Goal: Task Accomplishment & Management: Use online tool/utility

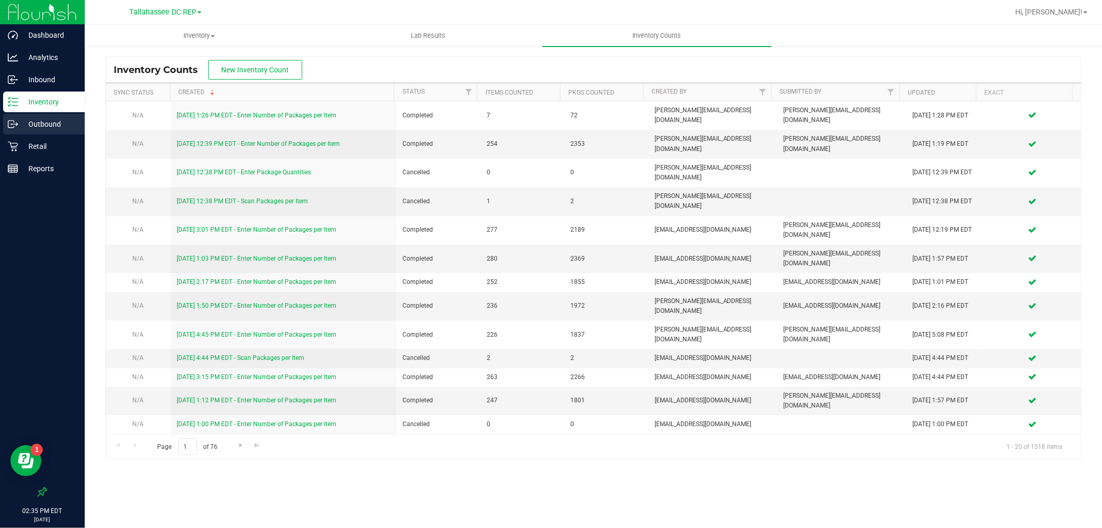
click at [30, 127] on p "Outbound" at bounding box center [49, 124] width 62 height 12
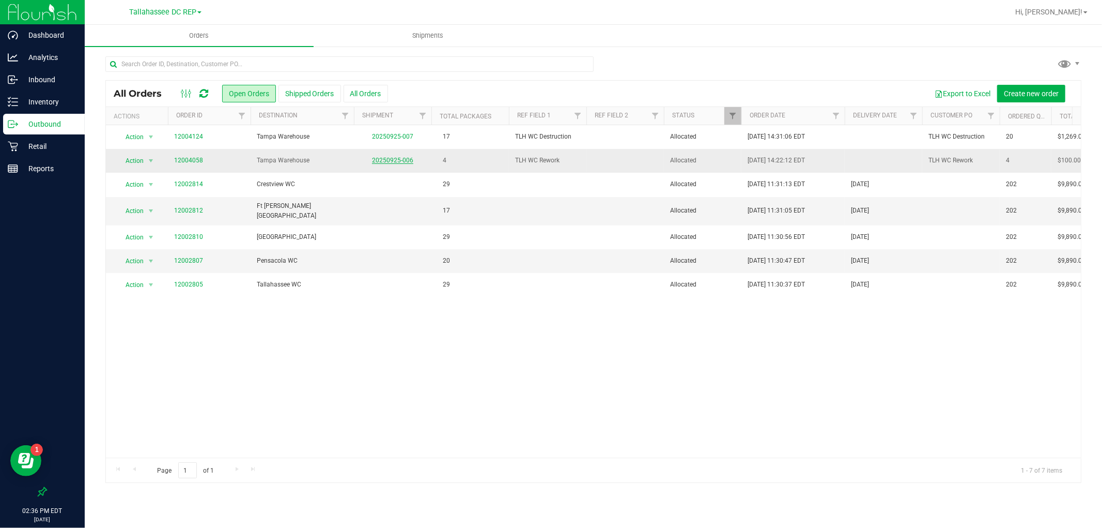
click at [409, 161] on link "20250925-006" at bounding box center [392, 160] width 41 height 7
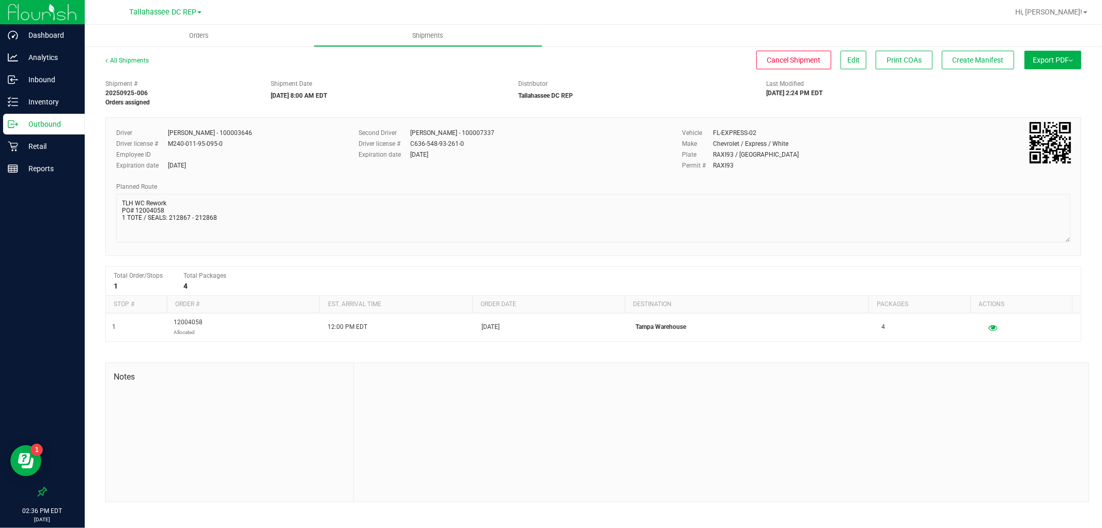
click at [104, 197] on div "All Shipments Cancel Shipment Edit Print COAs Create Manifest Export PDF Manife…" at bounding box center [593, 278] width 1017 height 467
click at [116, 61] on link "All Shipments" at bounding box center [126, 60] width 43 height 7
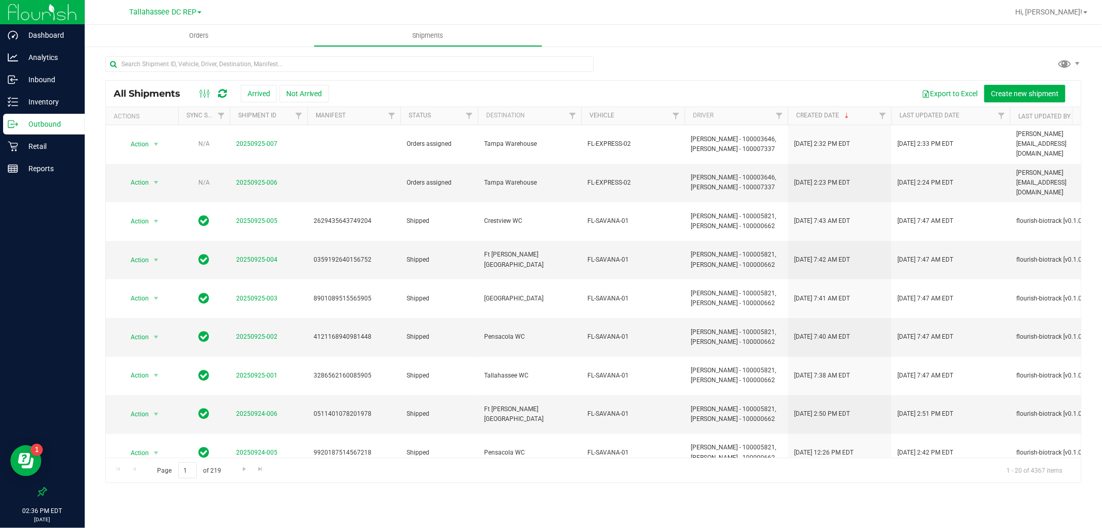
click at [82, 126] on div "Outbound" at bounding box center [44, 124] width 82 height 21
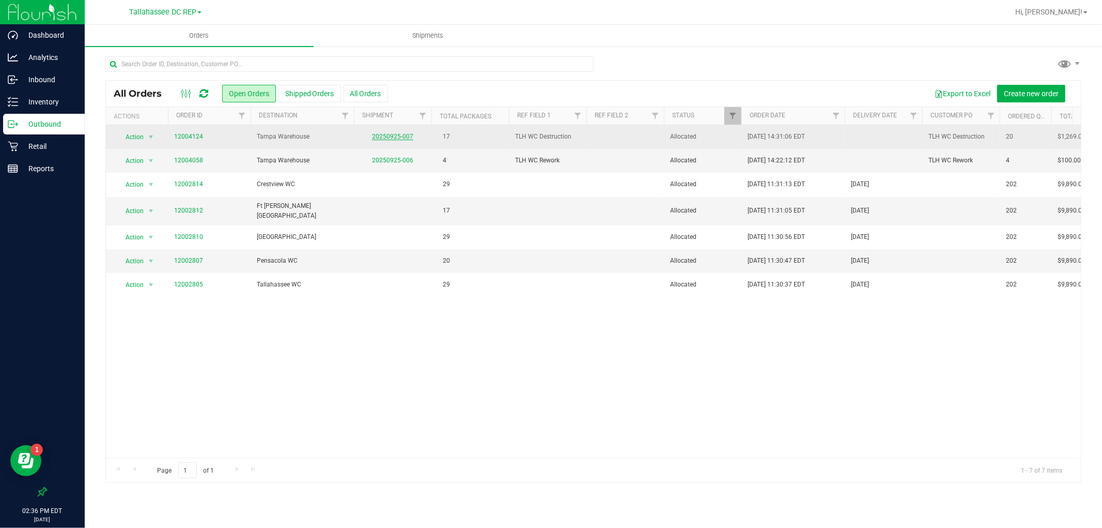
click at [409, 138] on link "20250925-007" at bounding box center [392, 136] width 41 height 7
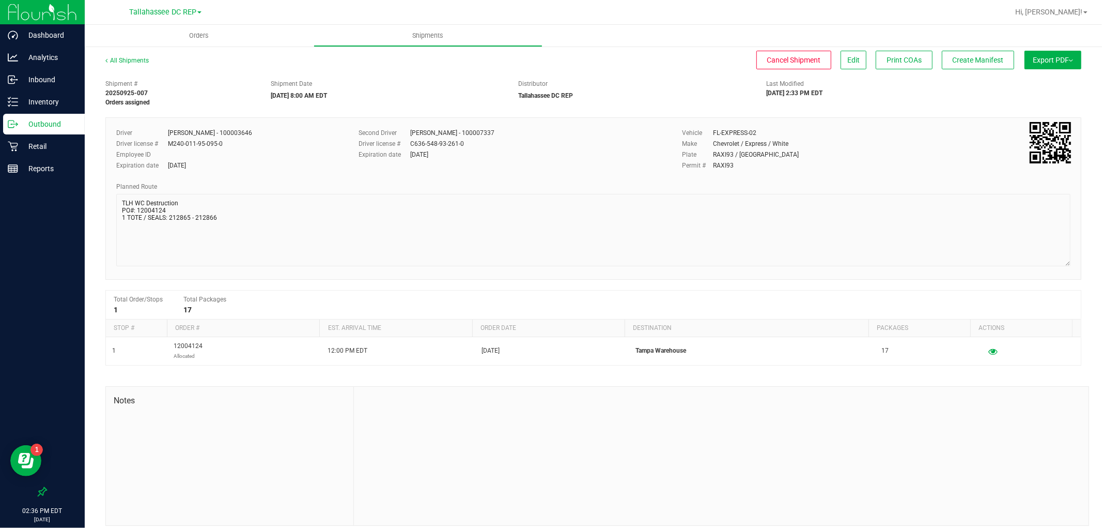
click at [1077, 260] on div "All Shipments Cancel Shipment Edit Print COAs Create Manifest Export PDF Manife…" at bounding box center [593, 290] width 1017 height 490
click at [45, 174] on div "Dashboard Analytics Inbound Inventory Outbound Retail Reports 02:36 PM EDT [DAT…" at bounding box center [551, 264] width 1102 height 528
click at [76, 121] on p "Outbound" at bounding box center [49, 124] width 62 height 12
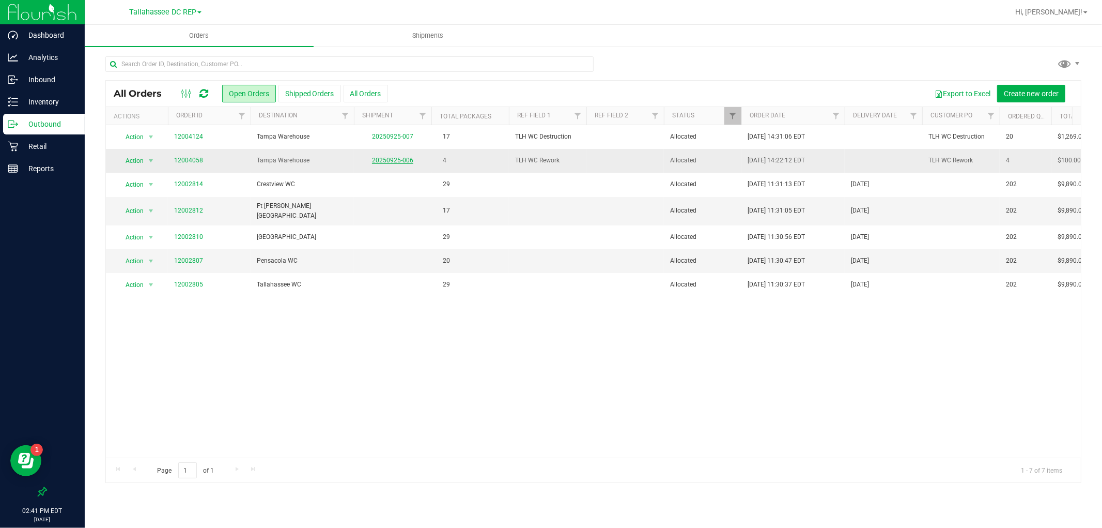
click at [411, 159] on link "20250925-006" at bounding box center [392, 160] width 41 height 7
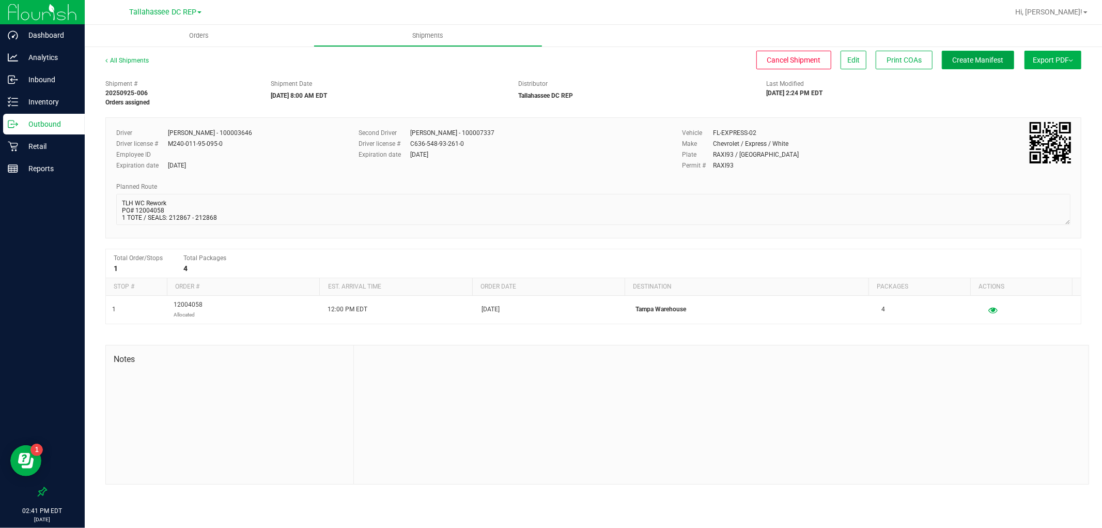
click at [964, 64] on button "Create Manifest" at bounding box center [978, 60] width 72 height 19
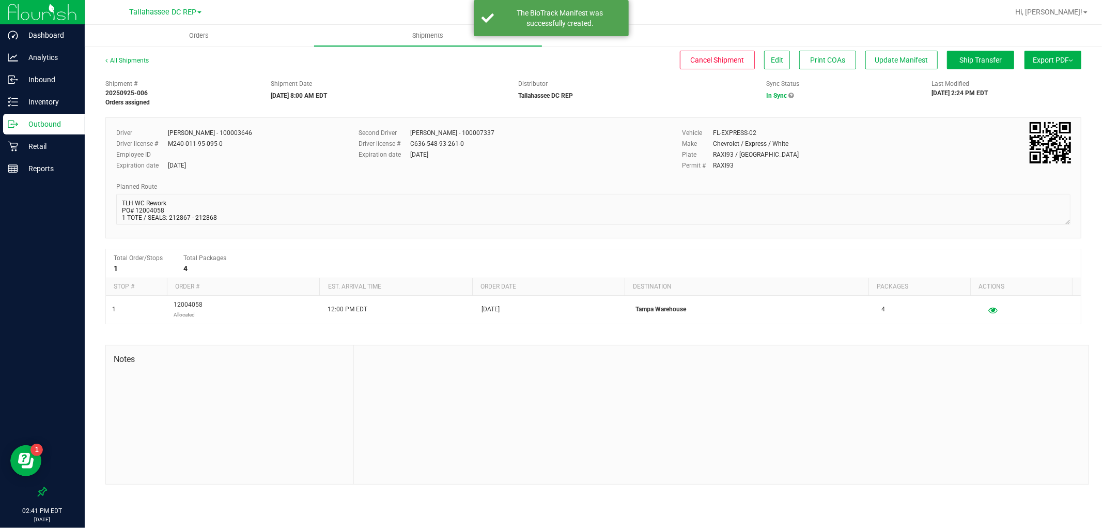
click at [1045, 68] on button "Export PDF" at bounding box center [1053, 60] width 57 height 19
click at [1050, 75] on li "Manifest by Package ID" at bounding box center [1050, 83] width 104 height 16
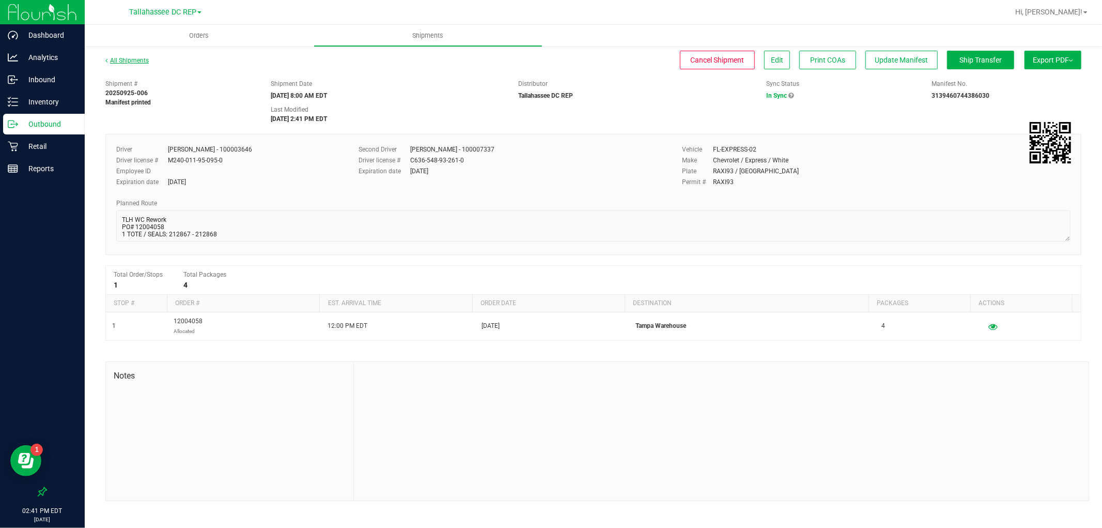
click at [141, 57] on link "All Shipments" at bounding box center [126, 60] width 43 height 7
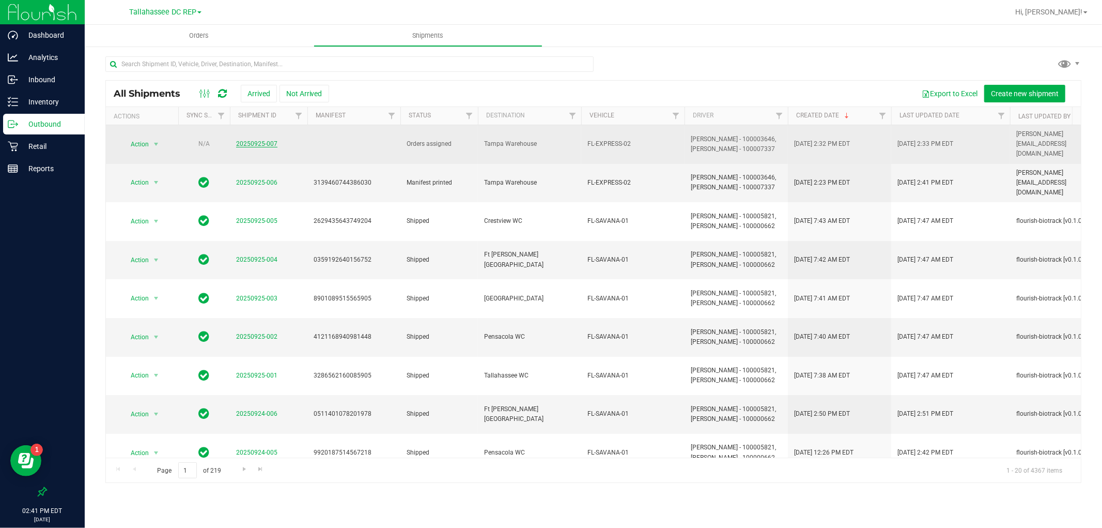
click at [238, 140] on link "20250925-007" at bounding box center [256, 143] width 41 height 7
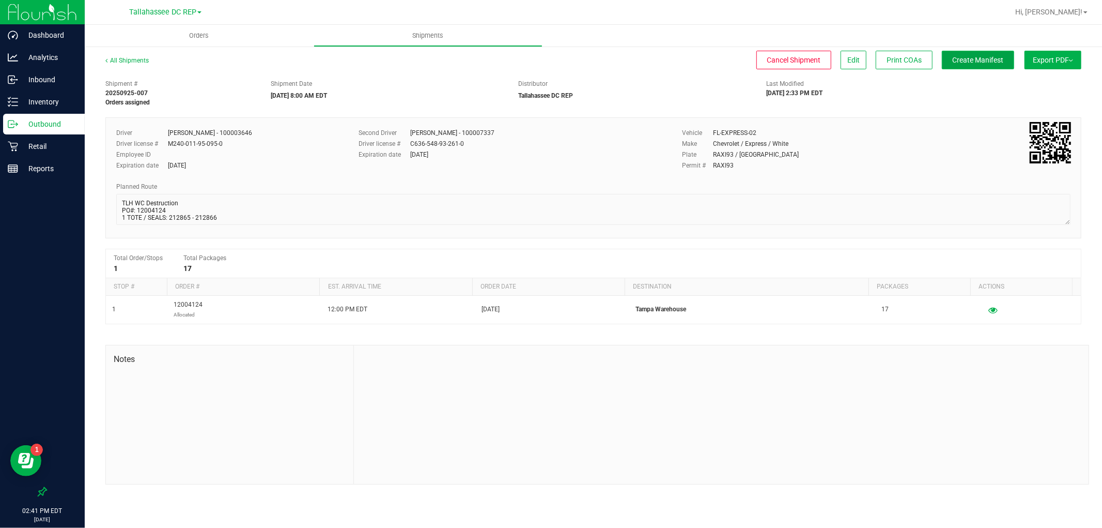
click at [988, 64] on button "Create Manifest" at bounding box center [978, 60] width 72 height 19
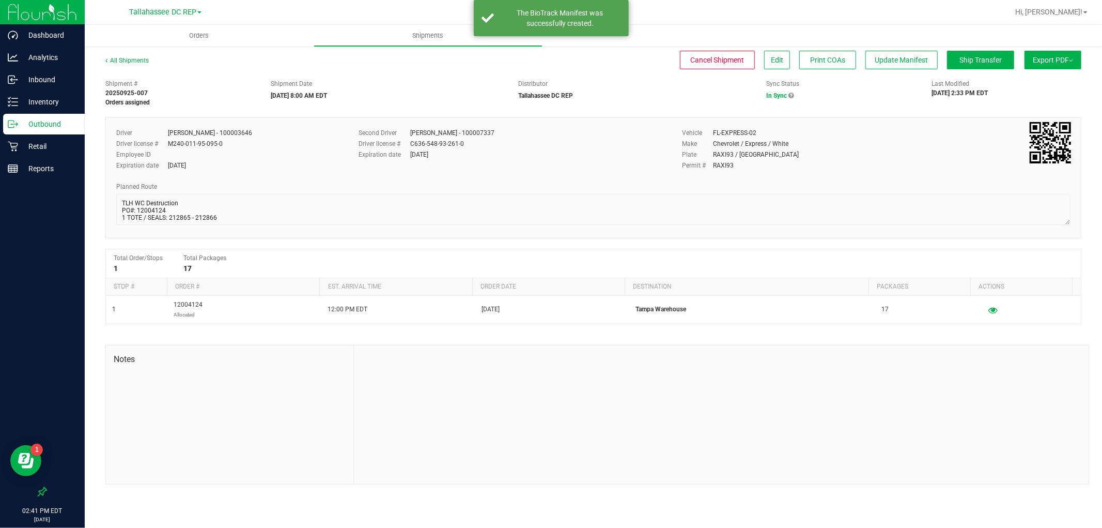
click at [1048, 60] on span "Export PDF" at bounding box center [1053, 60] width 40 height 8
click at [1054, 81] on span "Manifest by Package ID" at bounding box center [1038, 82] width 66 height 7
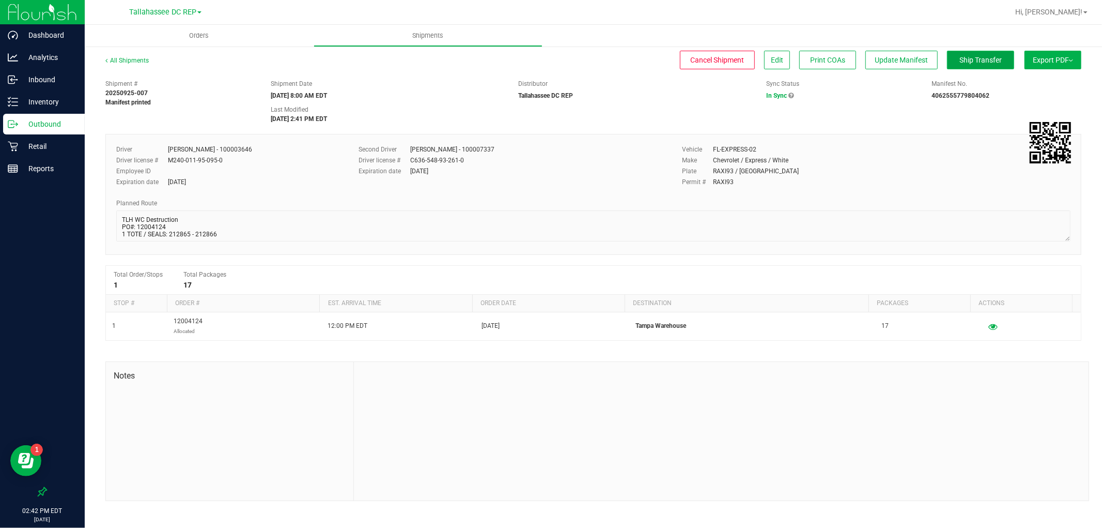
click at [977, 59] on span "Ship Transfer" at bounding box center [981, 60] width 42 height 8
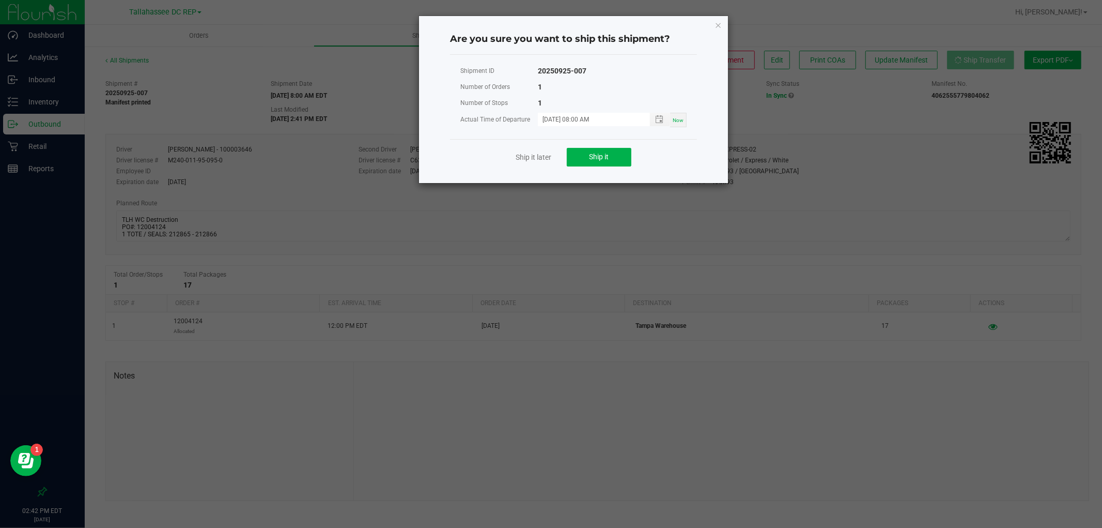
click at [633, 147] on div "Ship it later Ship it" at bounding box center [573, 157] width 247 height 36
click at [628, 152] on button "Ship it" at bounding box center [599, 157] width 65 height 19
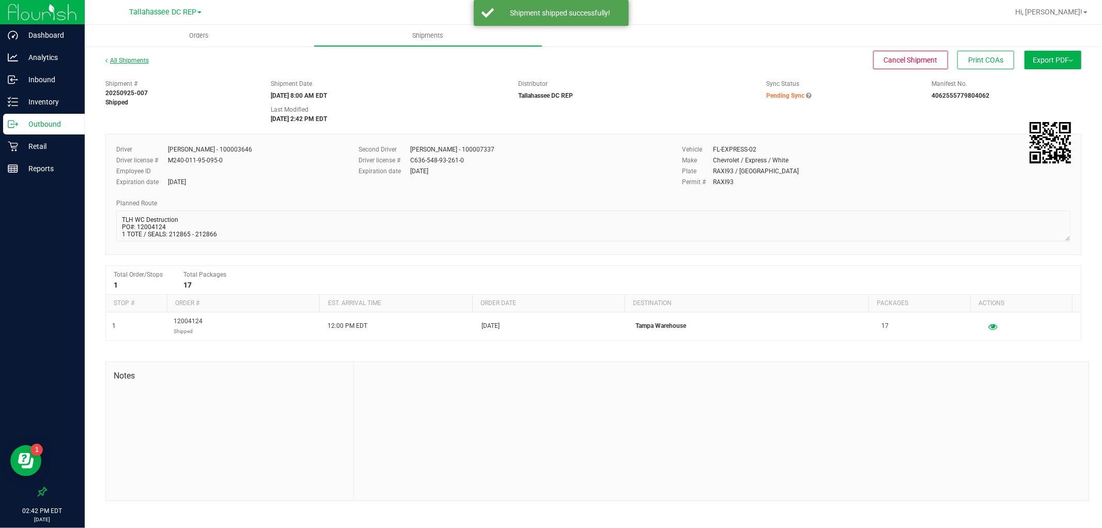
click at [112, 58] on link "All Shipments" at bounding box center [126, 60] width 43 height 7
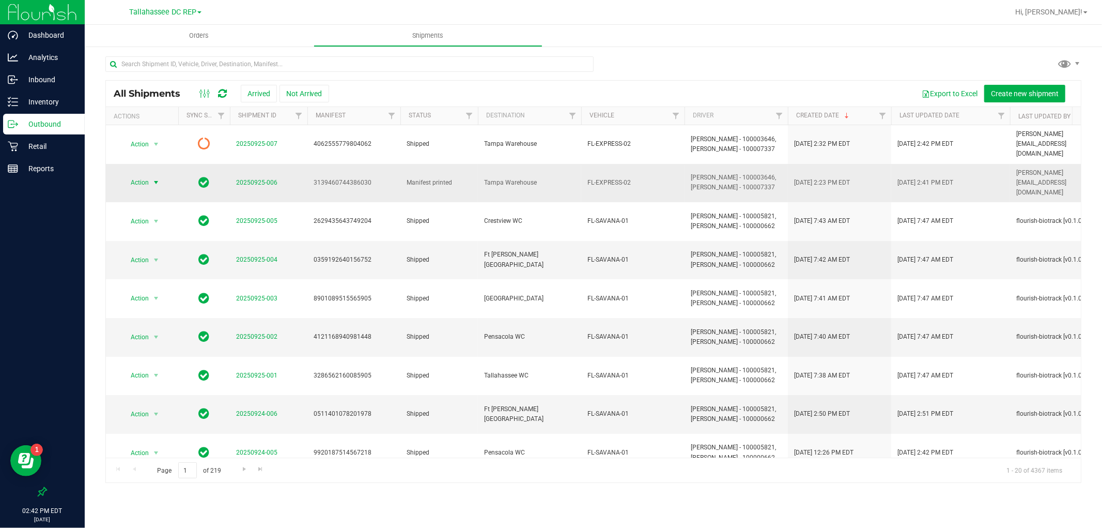
click at [150, 175] on span "select" at bounding box center [156, 182] width 13 height 14
click at [172, 273] on li "Ship shipment" at bounding box center [160, 276] width 77 height 16
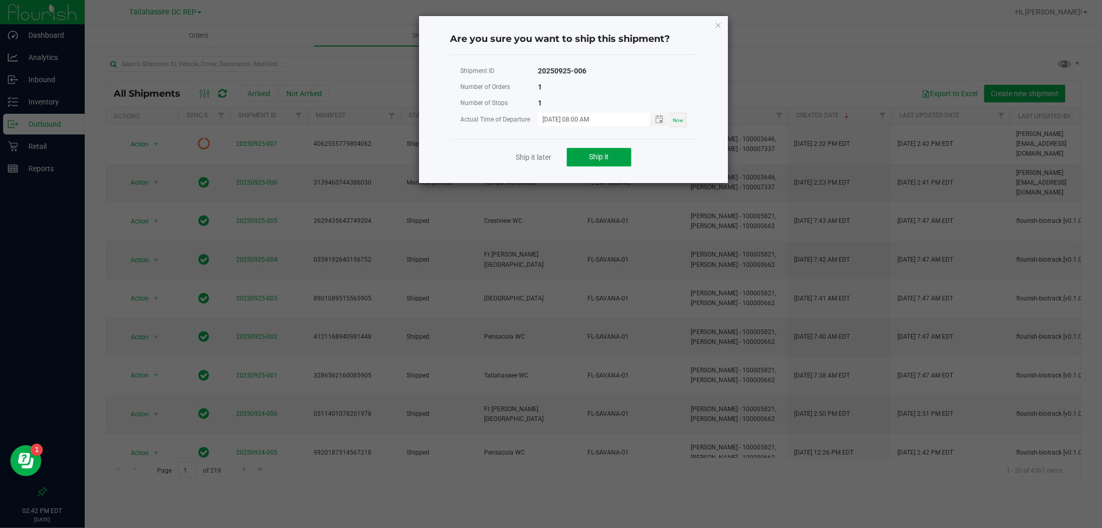
click at [616, 157] on button "Ship it" at bounding box center [599, 157] width 65 height 19
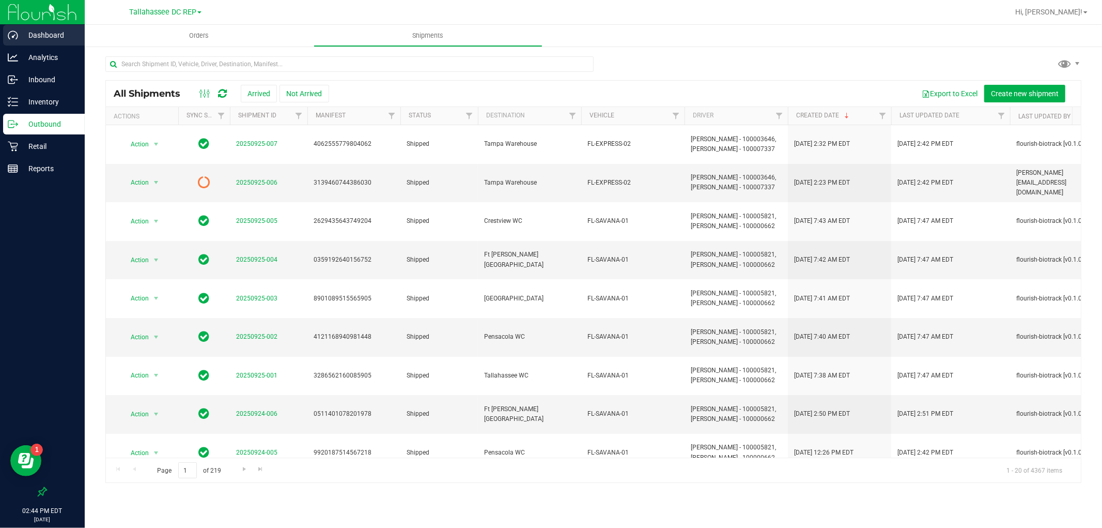
click at [66, 25] on div "Dashboard" at bounding box center [44, 35] width 82 height 21
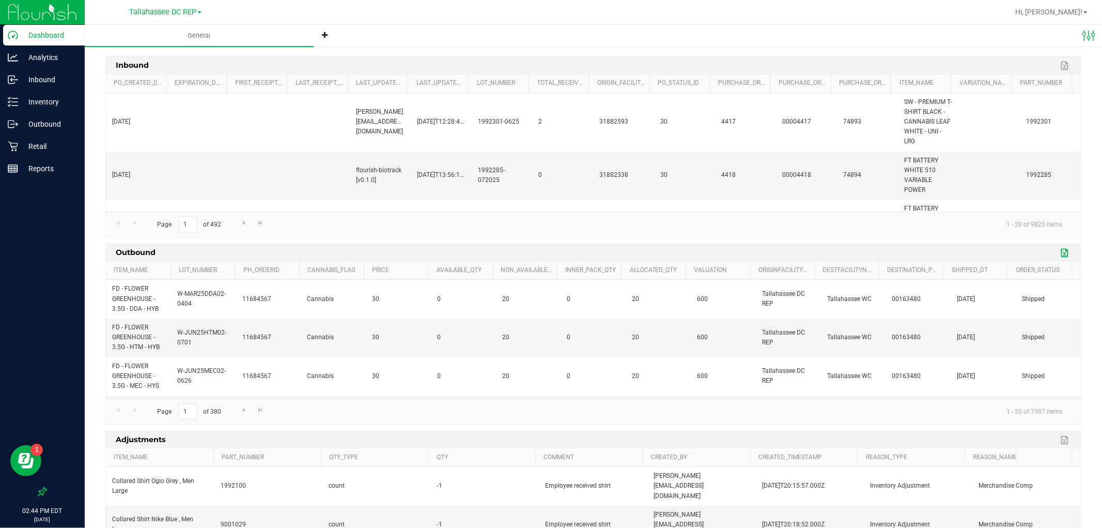
click at [1063, 252] on link "Export to Excel" at bounding box center [1066, 252] width 16 height 13
click at [57, 80] on p "Inbound" at bounding box center [49, 79] width 62 height 12
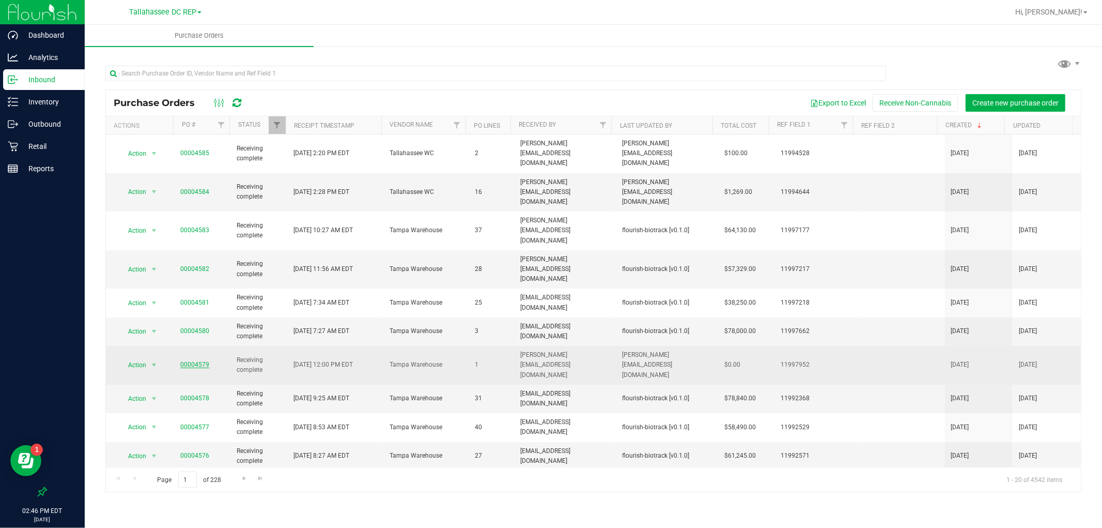
click at [194, 361] on link "00004579" at bounding box center [194, 364] width 29 height 7
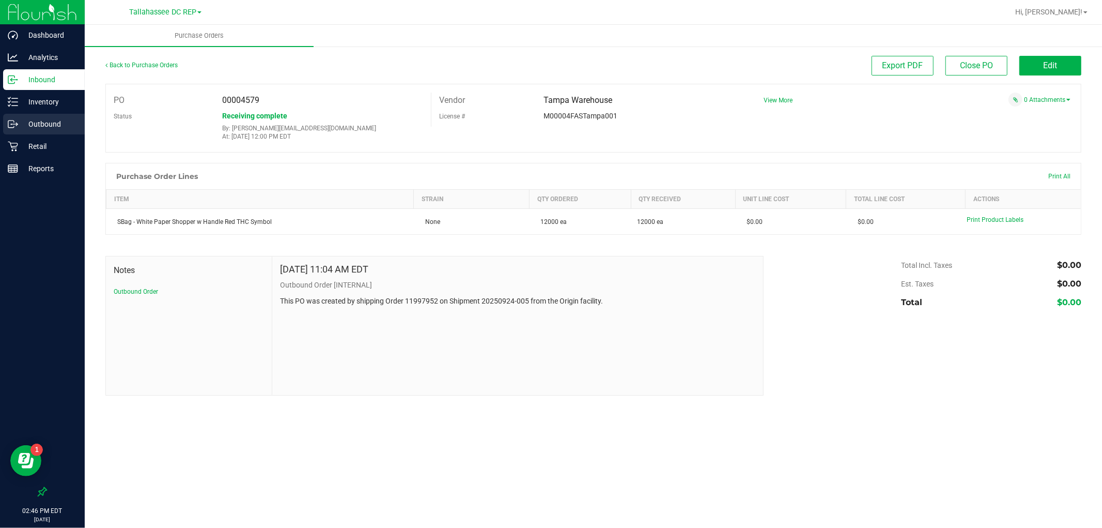
click at [17, 127] on icon at bounding box center [13, 124] width 10 height 10
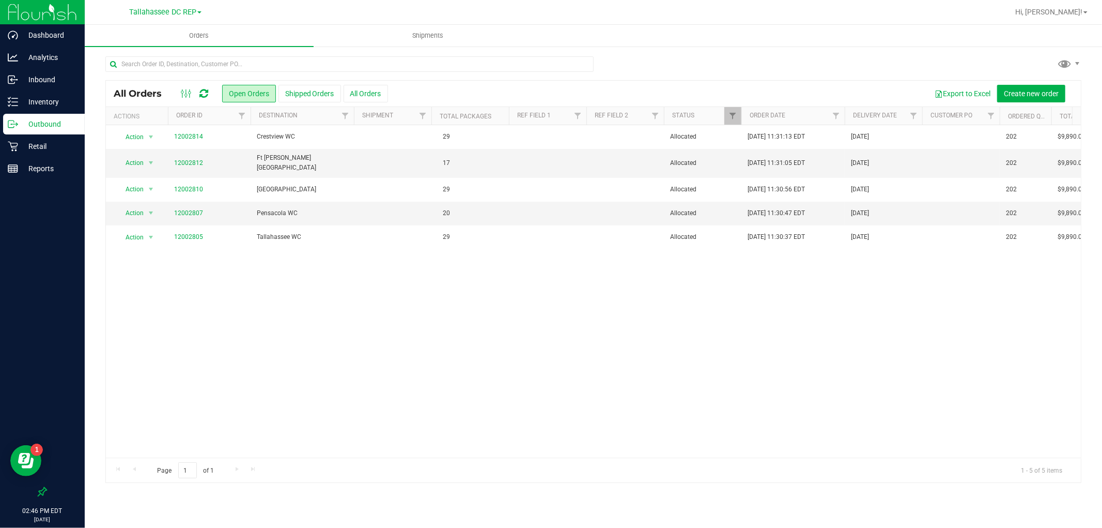
click at [328, 281] on div "Action Action Cancel order Clone order Edit order Mark as fully paid Order audi…" at bounding box center [593, 291] width 975 height 332
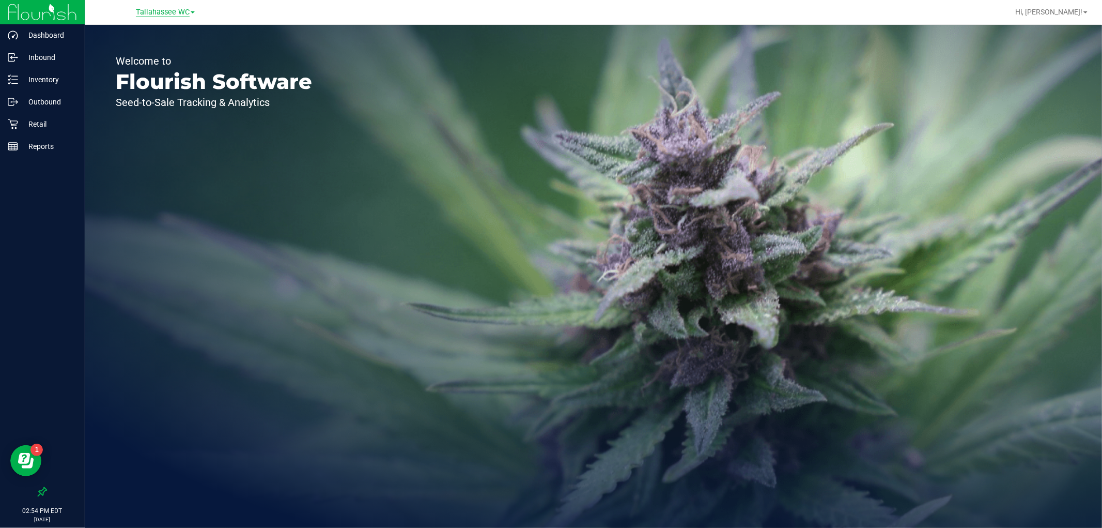
click at [174, 16] on span "Tallahassee WC" at bounding box center [163, 12] width 54 height 9
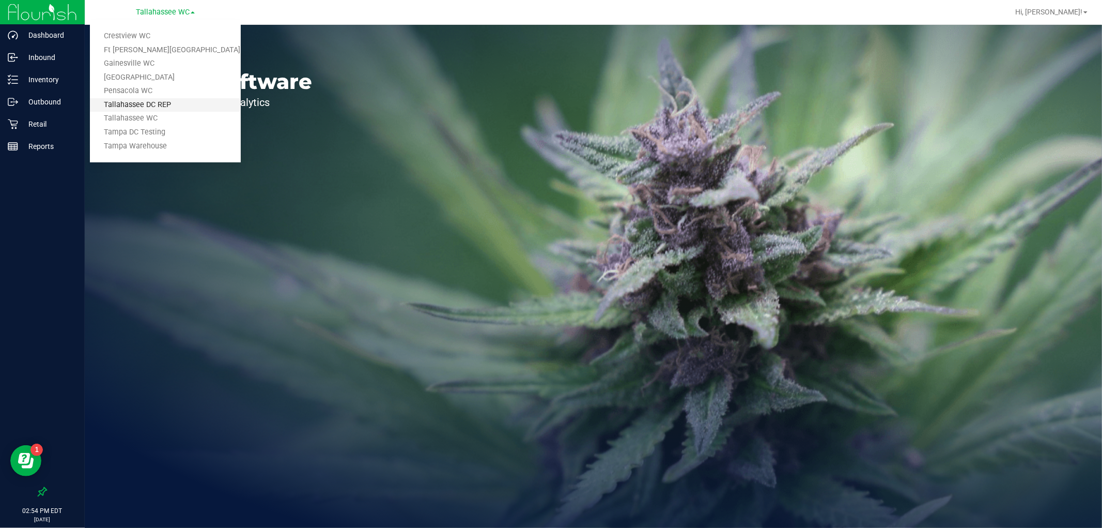
click at [191, 101] on link "Tallahassee DC REP" at bounding box center [165, 105] width 151 height 14
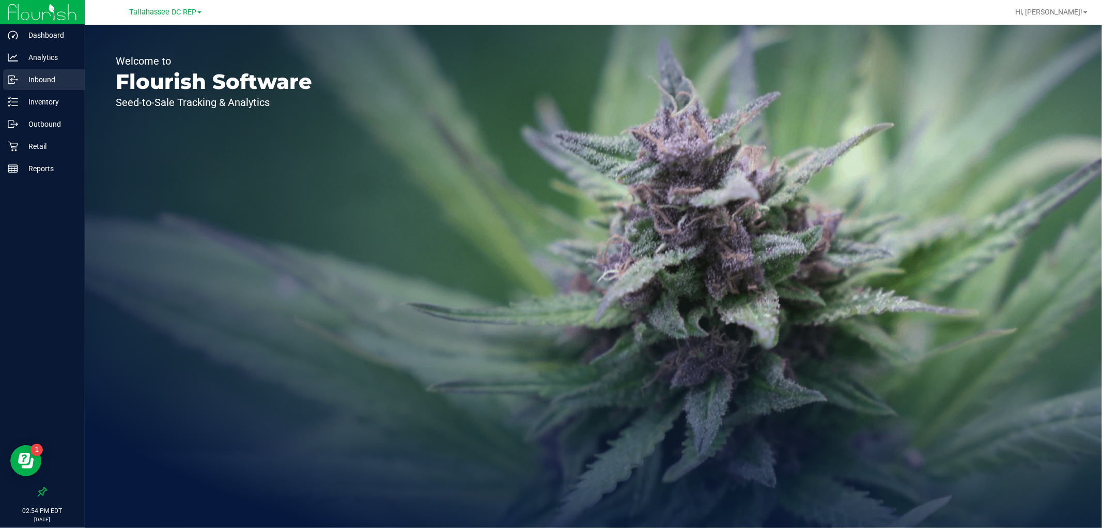
click at [68, 89] on div "Inbound" at bounding box center [44, 79] width 82 height 21
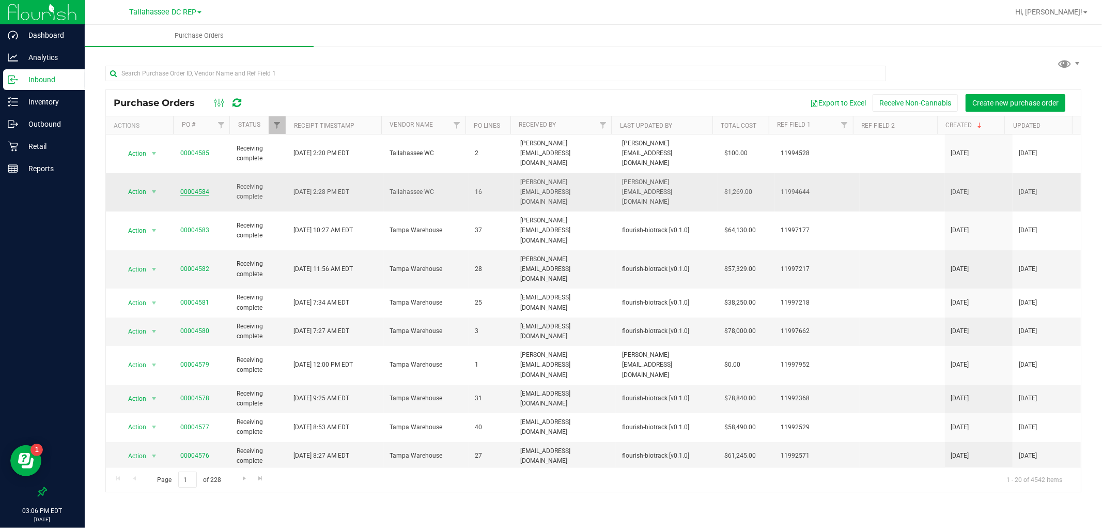
click at [189, 188] on link "00004584" at bounding box center [194, 191] width 29 height 7
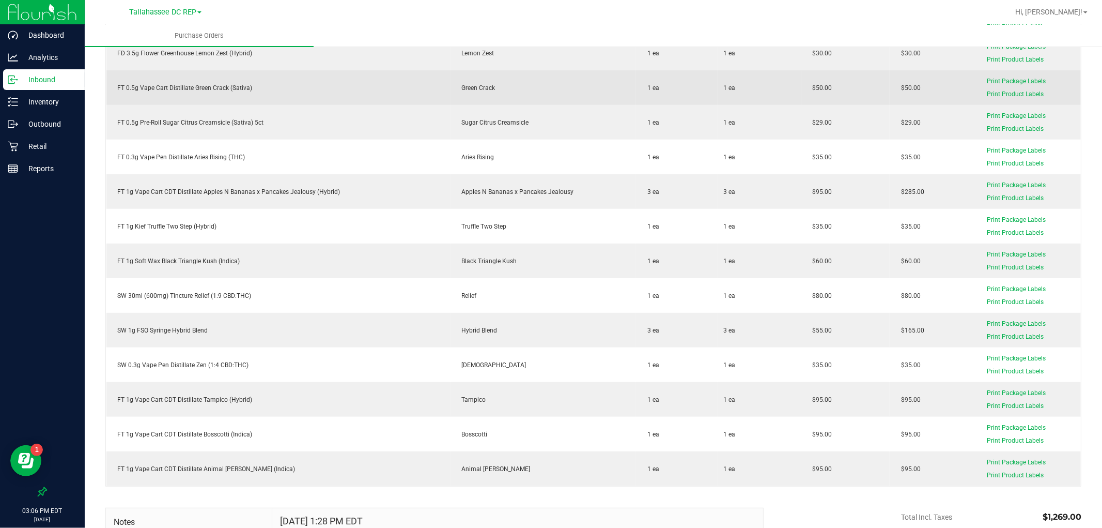
scroll to position [344, 0]
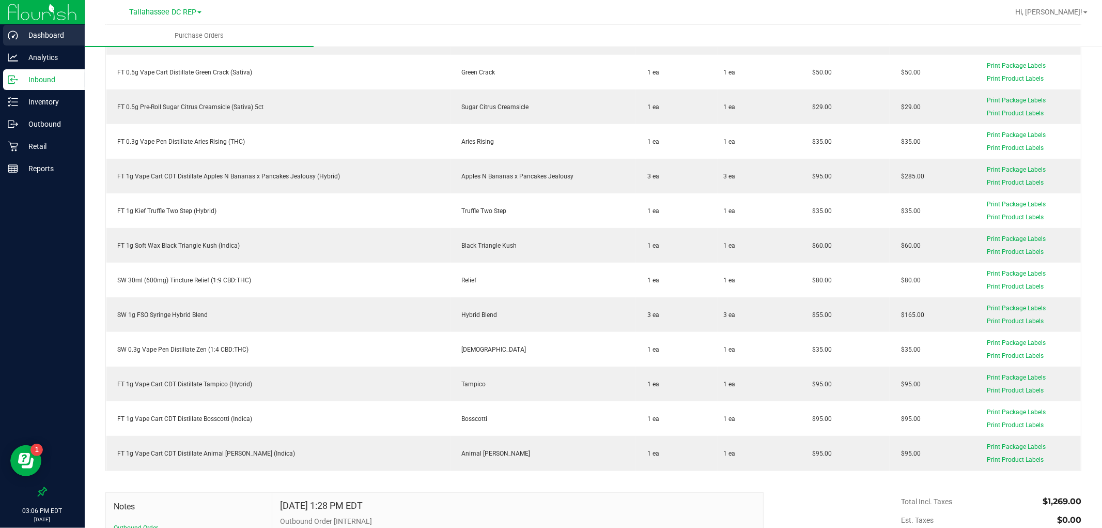
click at [38, 38] on p "Dashboard" at bounding box center [49, 35] width 62 height 12
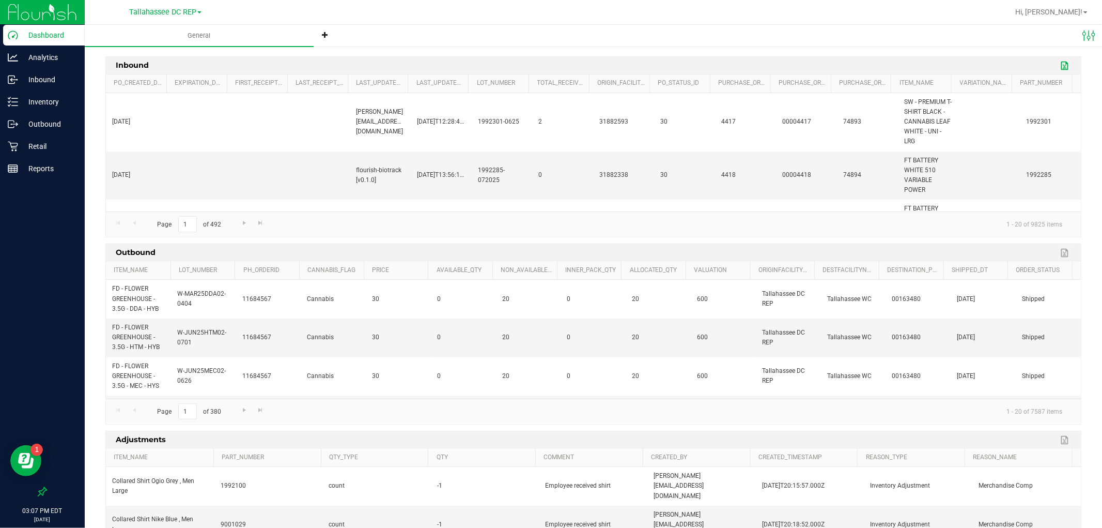
click at [1058, 64] on link "Export to Excel" at bounding box center [1066, 65] width 16 height 13
click at [54, 86] on div "Inbound" at bounding box center [44, 79] width 82 height 21
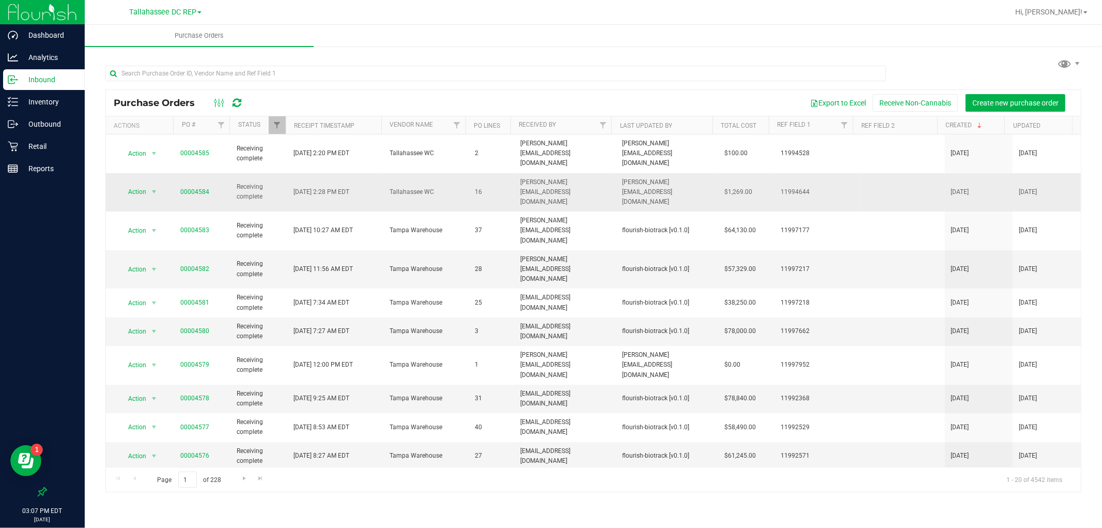
drag, startPoint x: 215, startPoint y: 174, endPoint x: 164, endPoint y: 174, distance: 51.7
click at [164, 174] on tr "Action Action Close purchase order Edit purchase order PO audit log Re-order Vi…" at bounding box center [593, 192] width 975 height 39
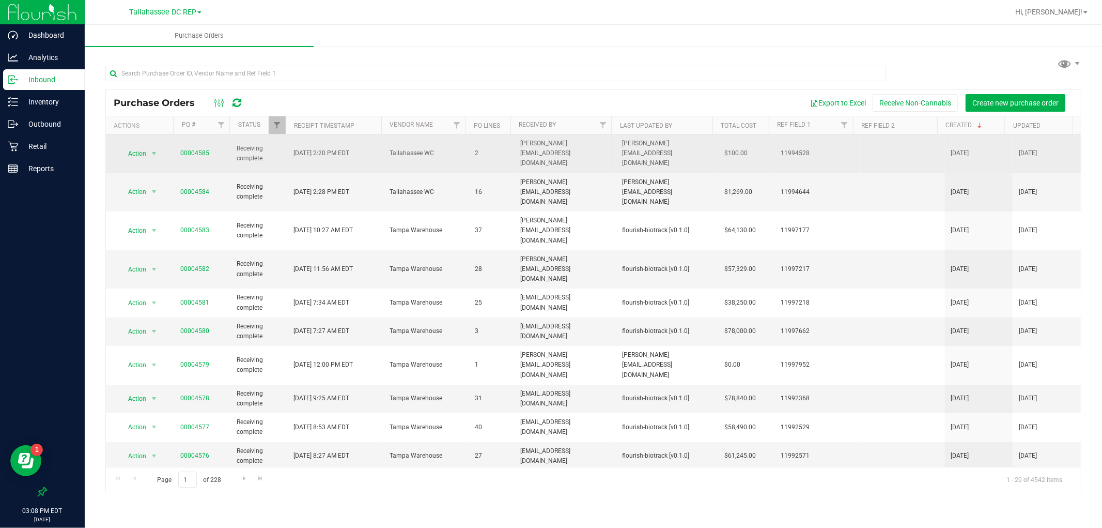
drag, startPoint x: 214, startPoint y: 147, endPoint x: 174, endPoint y: 143, distance: 41.0
click at [174, 143] on td "00004585" at bounding box center [202, 153] width 57 height 39
